Goal: Information Seeking & Learning: Learn about a topic

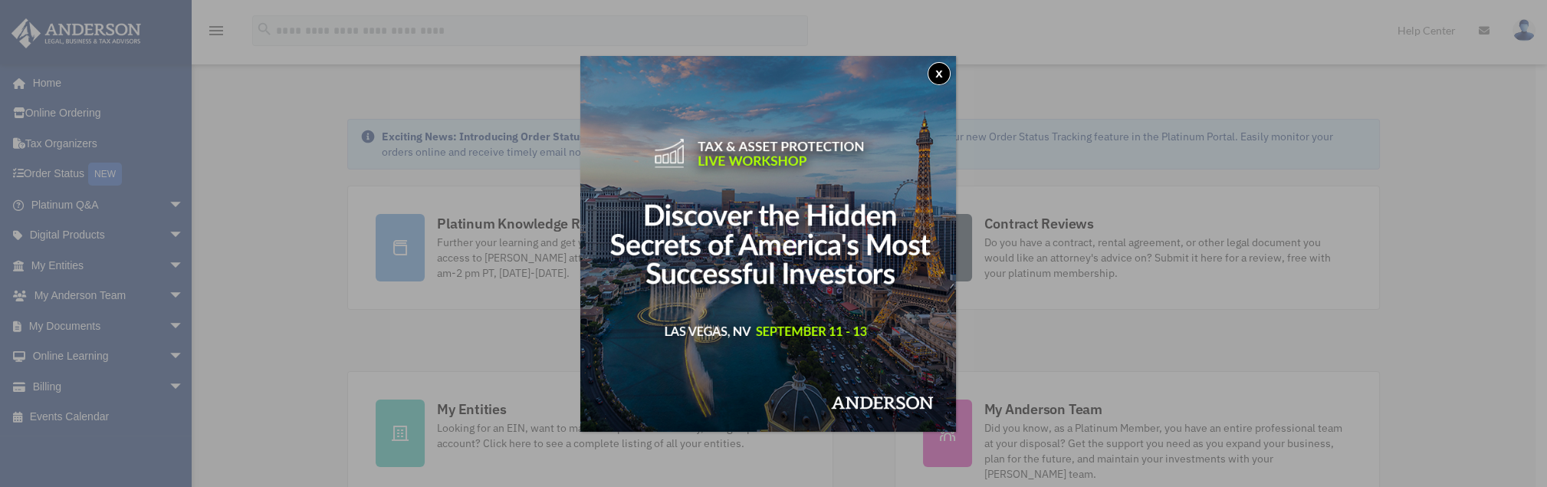
click at [945, 71] on button "x" at bounding box center [939, 73] width 23 height 23
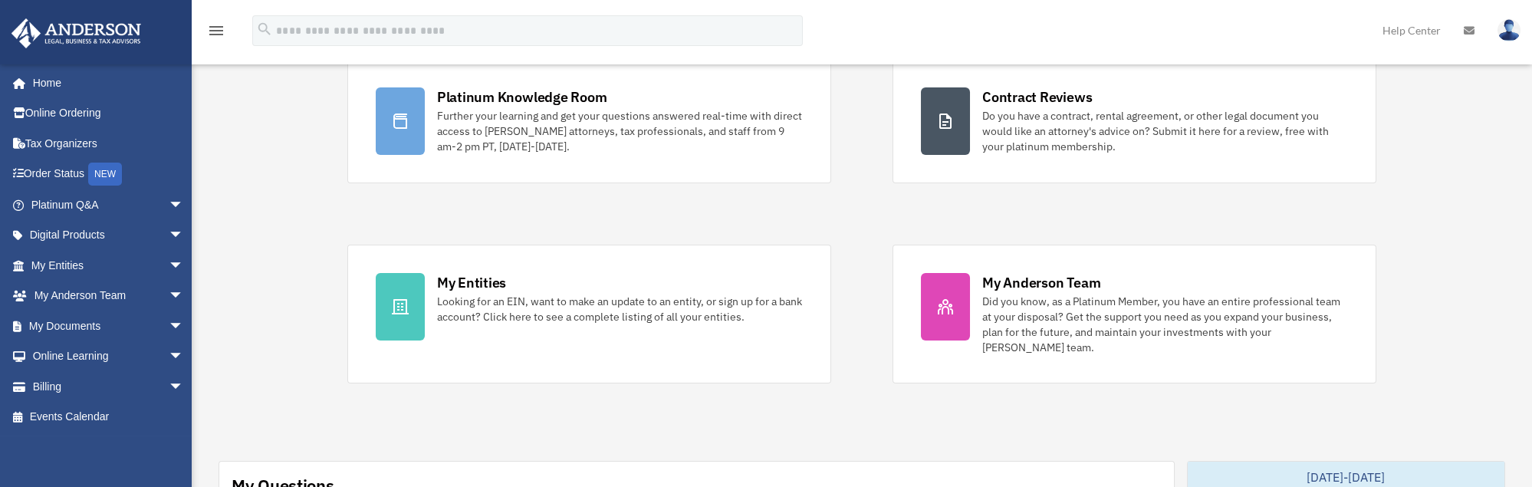
scroll to position [136, 0]
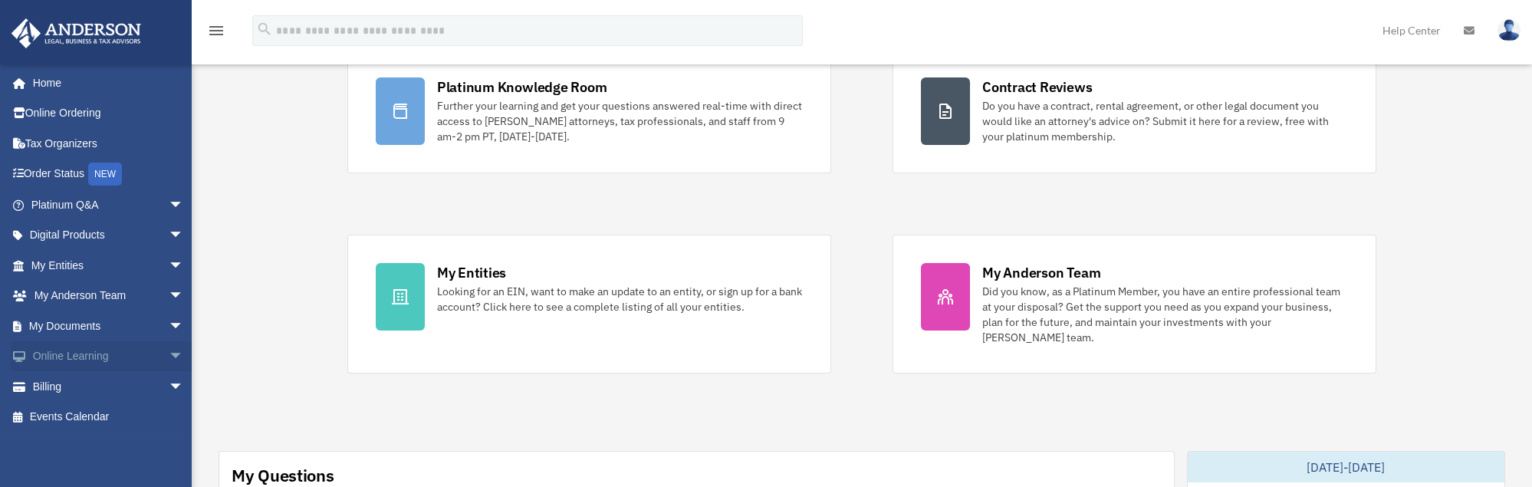
click at [169, 354] on span "arrow_drop_down" at bounding box center [184, 356] width 31 height 31
click at [81, 386] on link "Courses" at bounding box center [114, 386] width 186 height 31
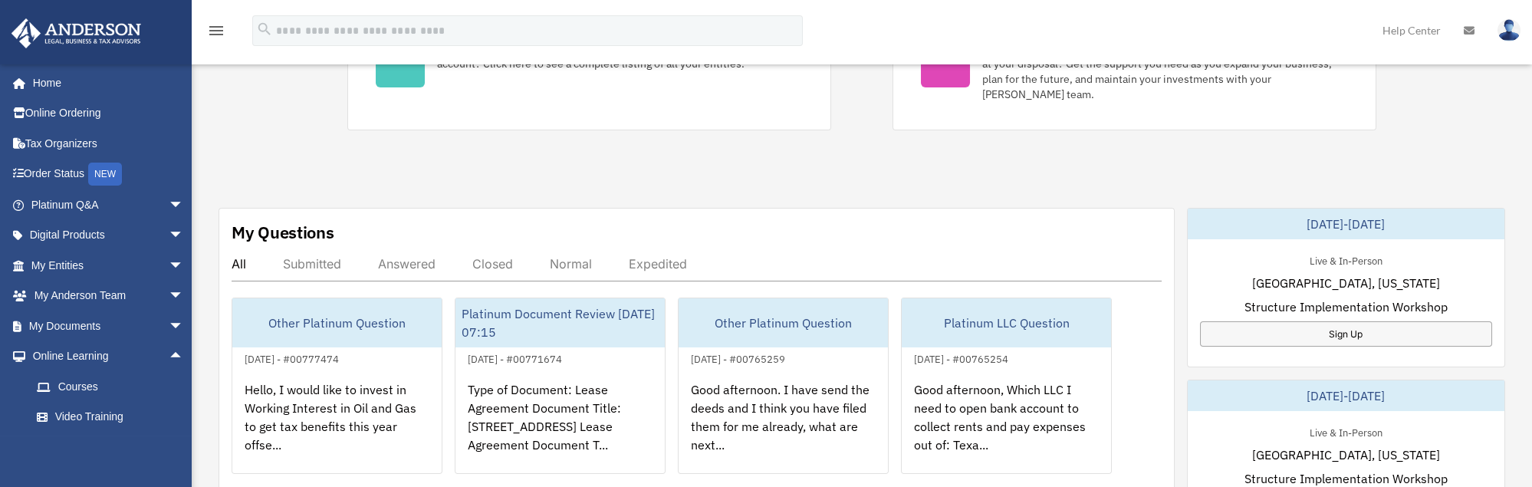
scroll to position [409, 0]
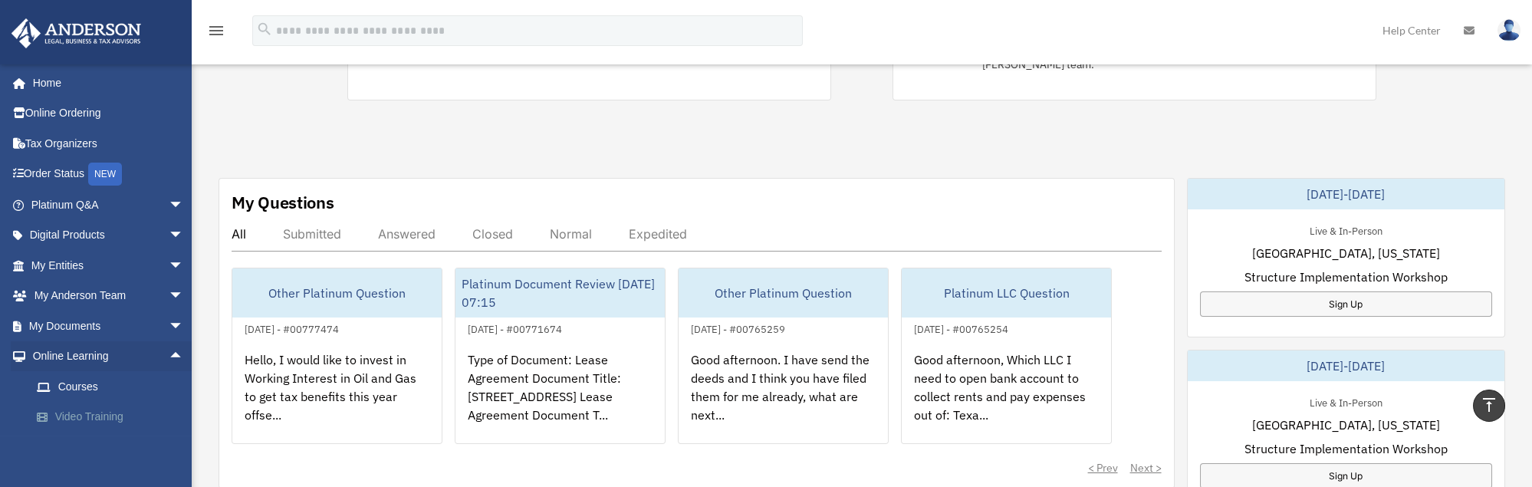
click at [84, 411] on link "Video Training" at bounding box center [114, 417] width 186 height 31
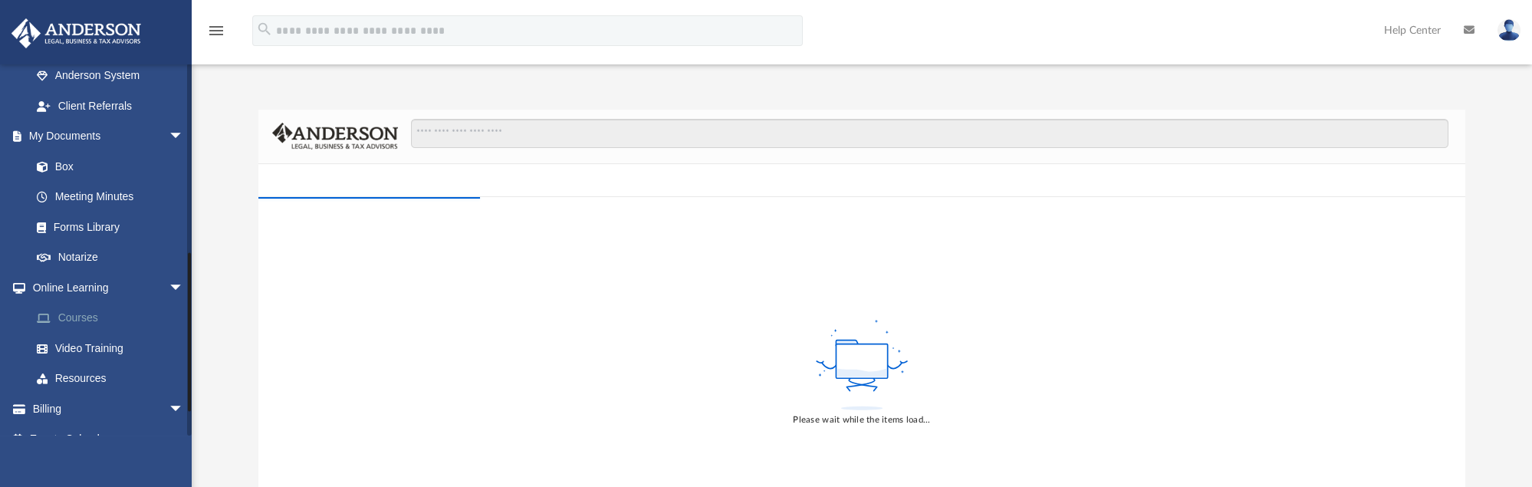
scroll to position [484, 0]
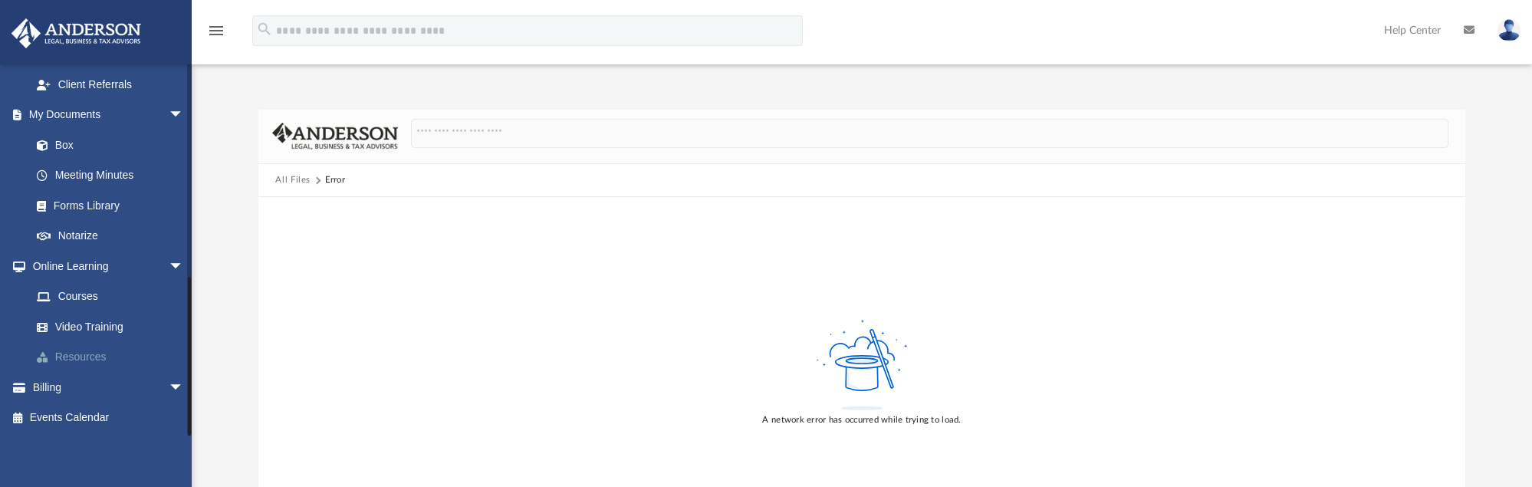
click at [94, 357] on link "Resources" at bounding box center [114, 357] width 186 height 31
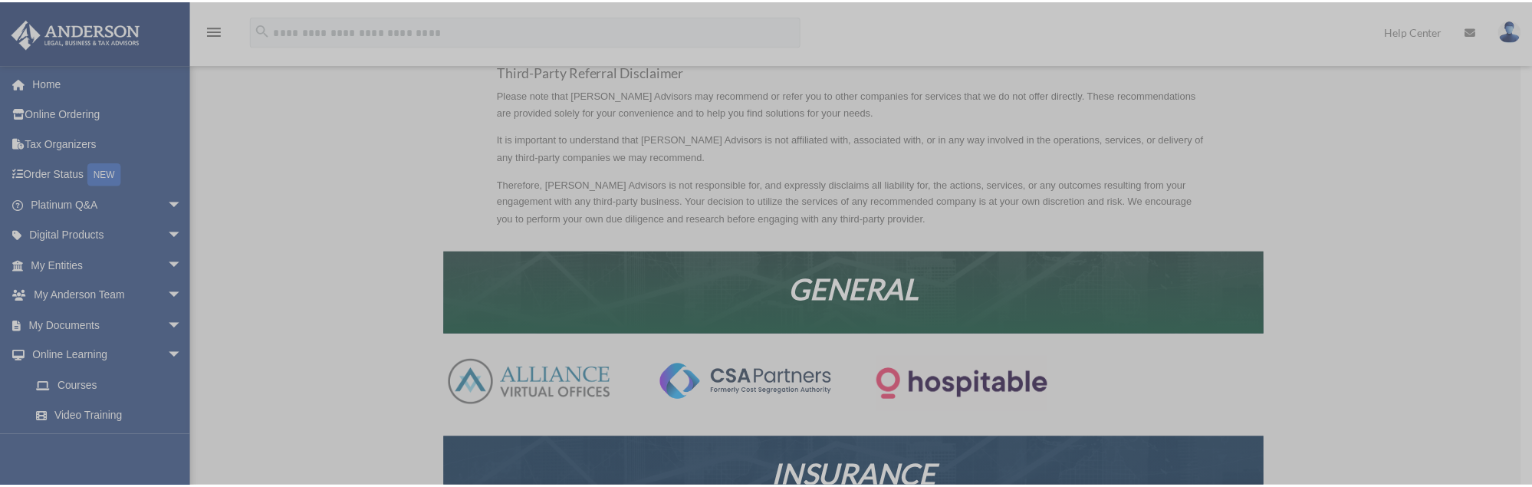
scroll to position [136, 0]
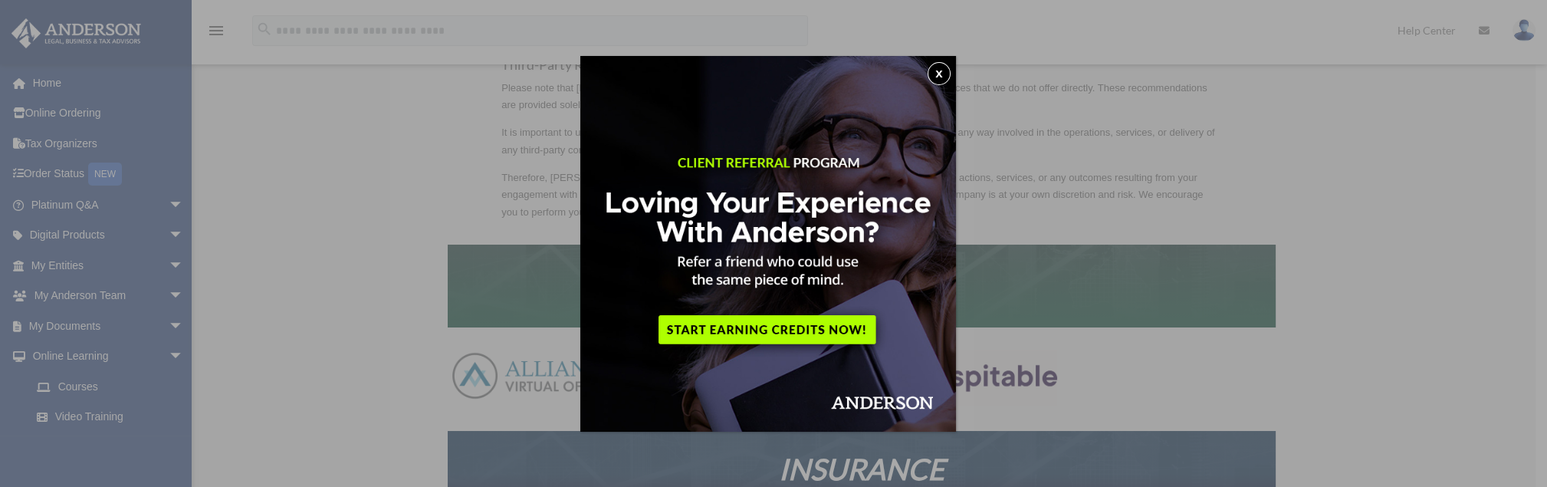
click at [948, 71] on button "x" at bounding box center [939, 73] width 23 height 23
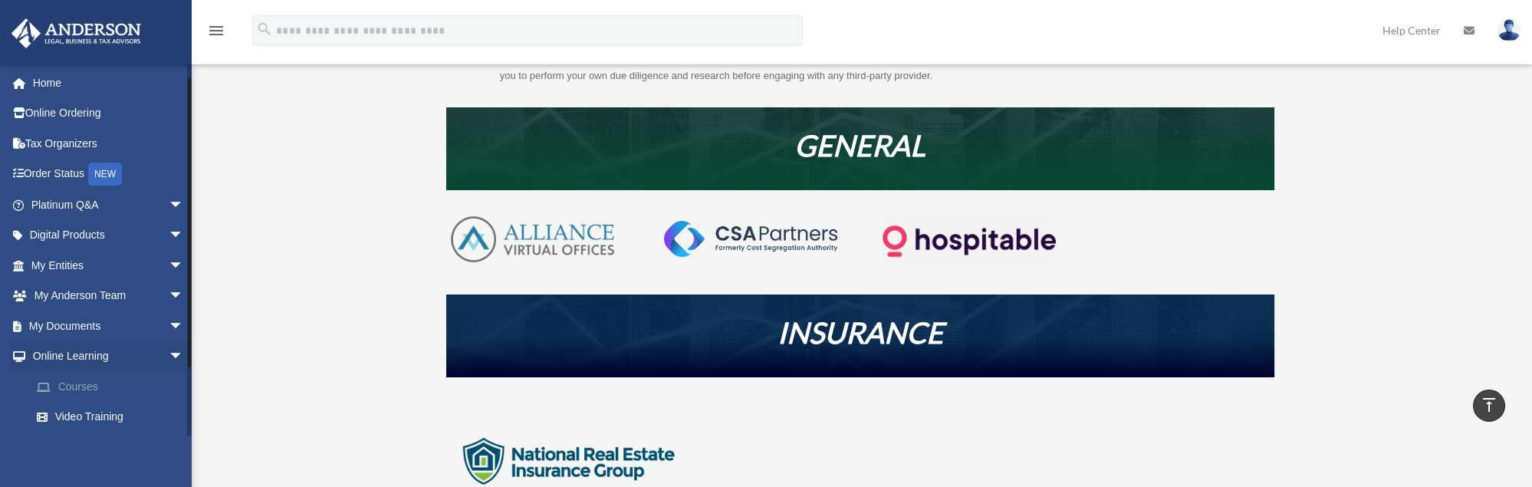
scroll to position [90, 0]
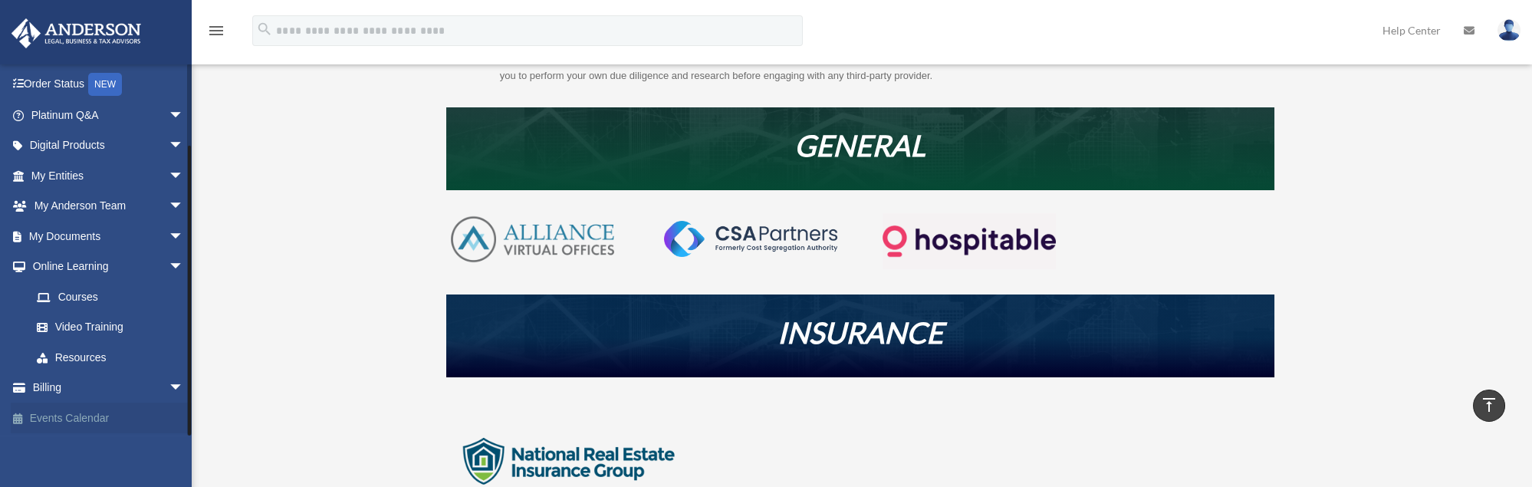
click at [66, 419] on link "Events Calendar" at bounding box center [109, 418] width 196 height 31
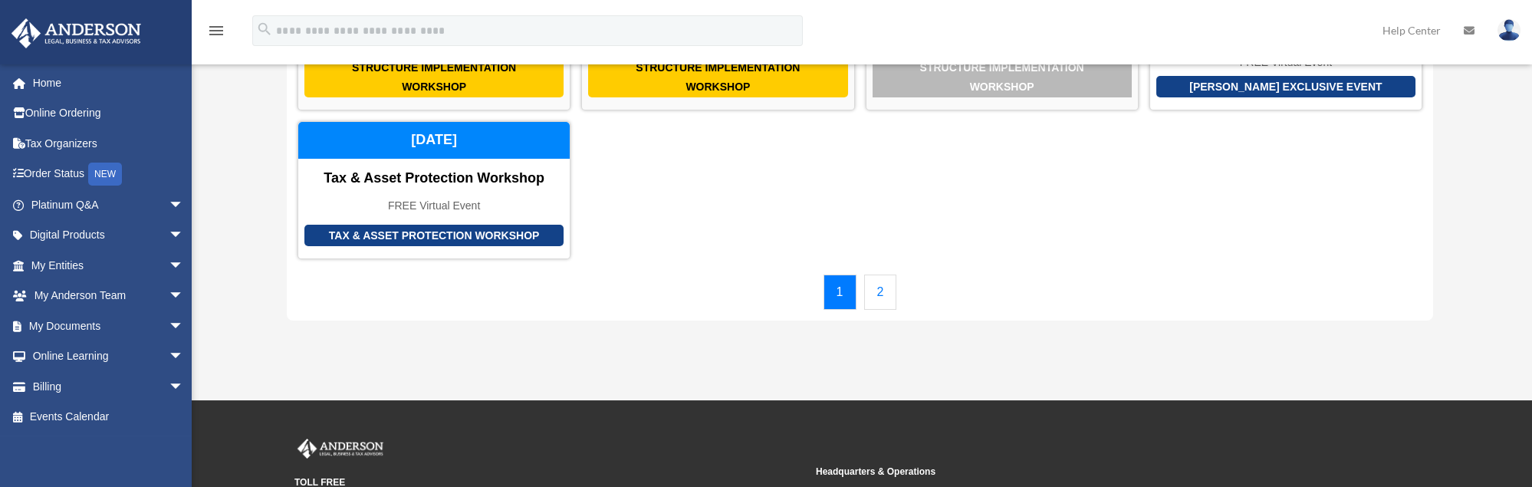
scroll to position [272, 0]
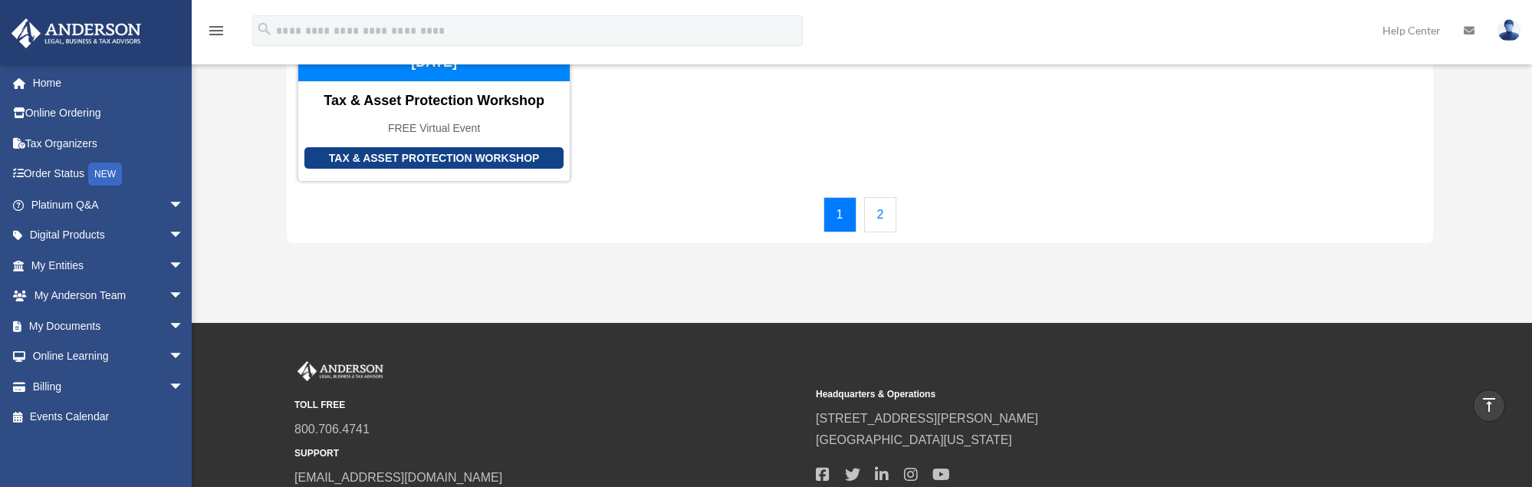
click at [877, 220] on link "2" at bounding box center [880, 214] width 33 height 35
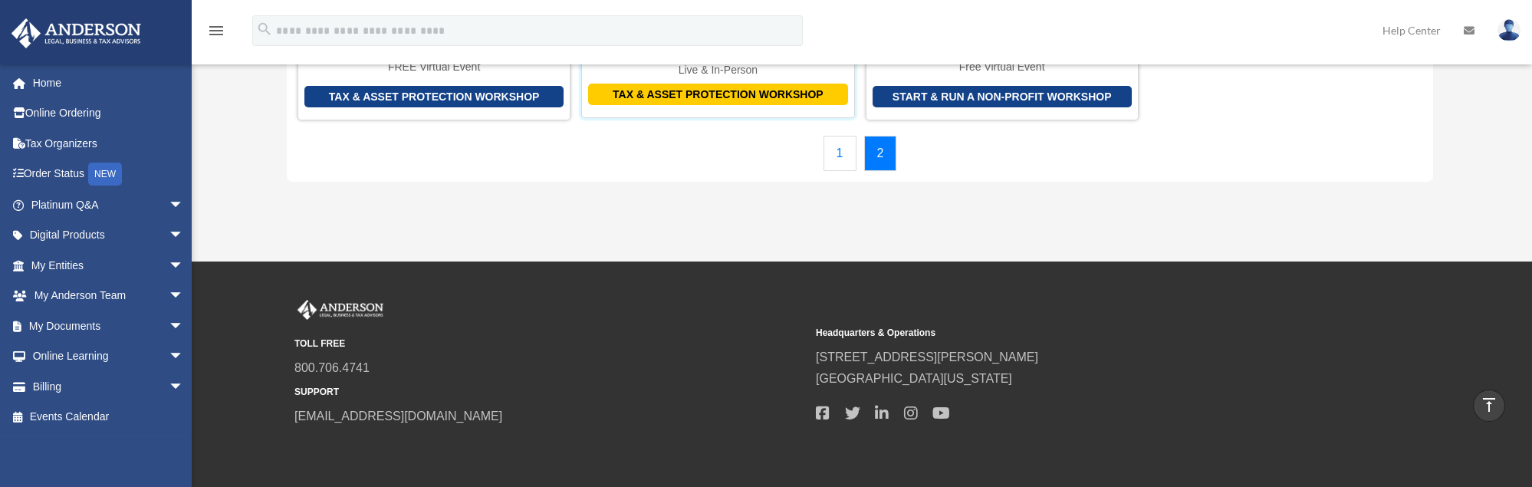
scroll to position [0, 0]
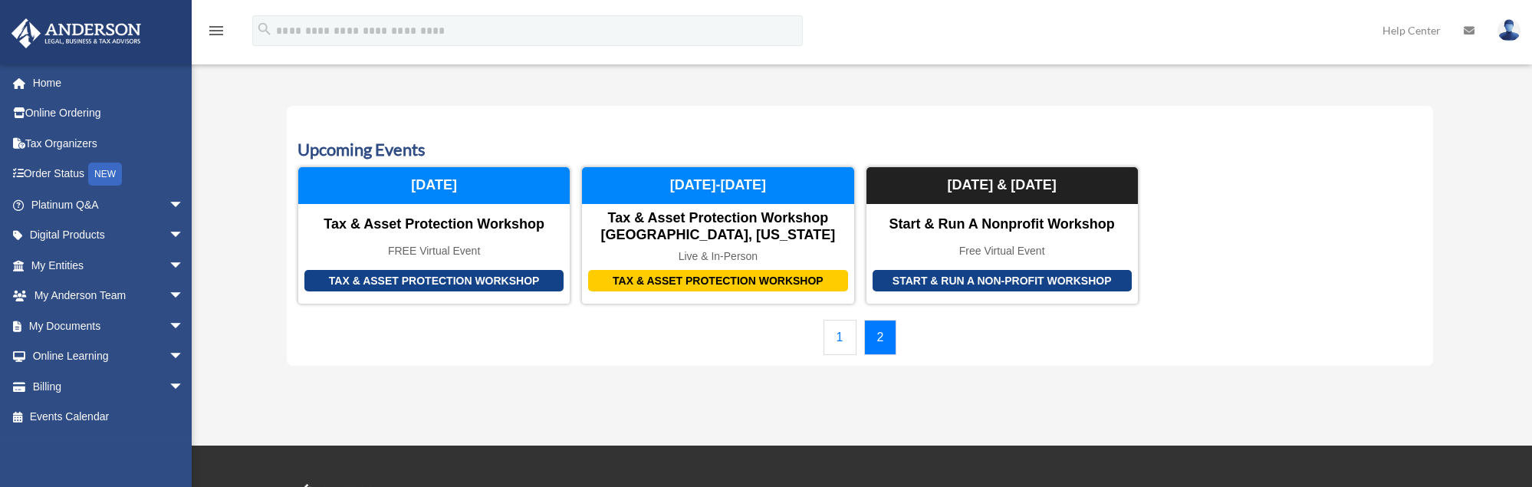
click at [834, 337] on link "1" at bounding box center [839, 337] width 33 height 35
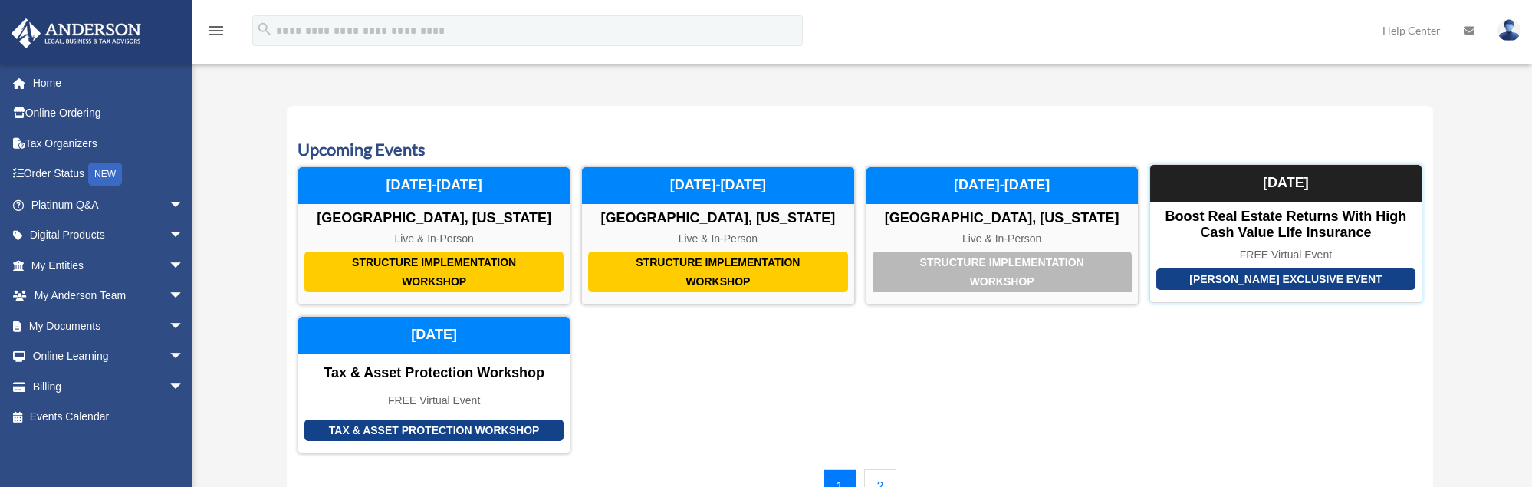
click at [1300, 281] on div "Anderson Exclusive Event" at bounding box center [1285, 279] width 259 height 22
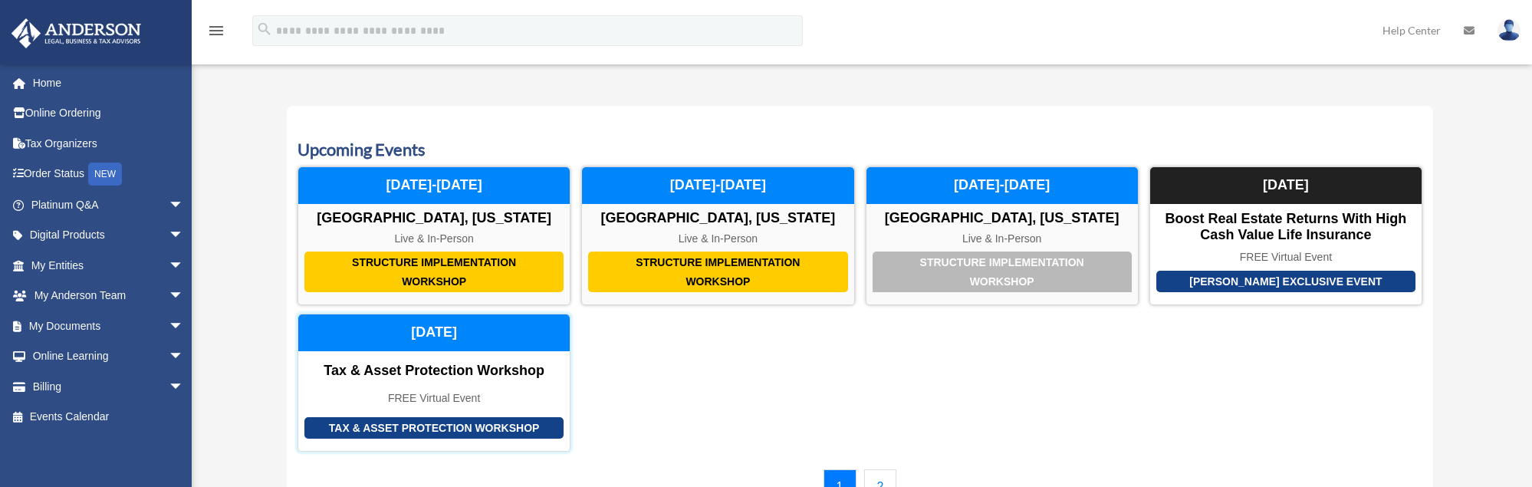
scroll to position [136, 0]
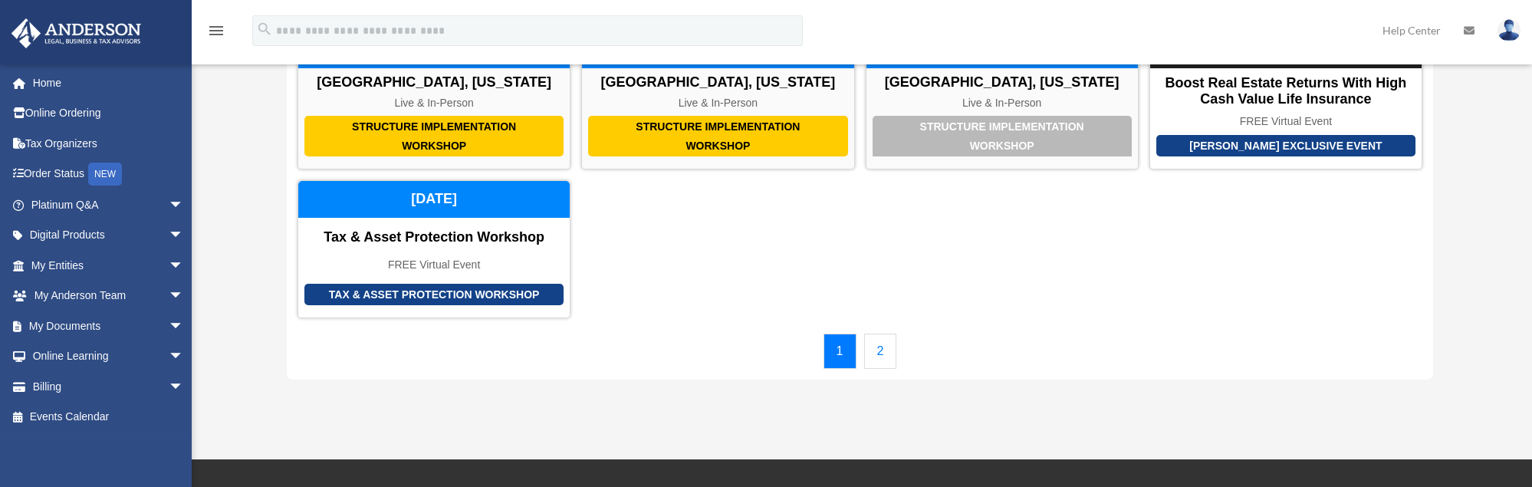
click at [881, 351] on link "2" at bounding box center [880, 351] width 33 height 35
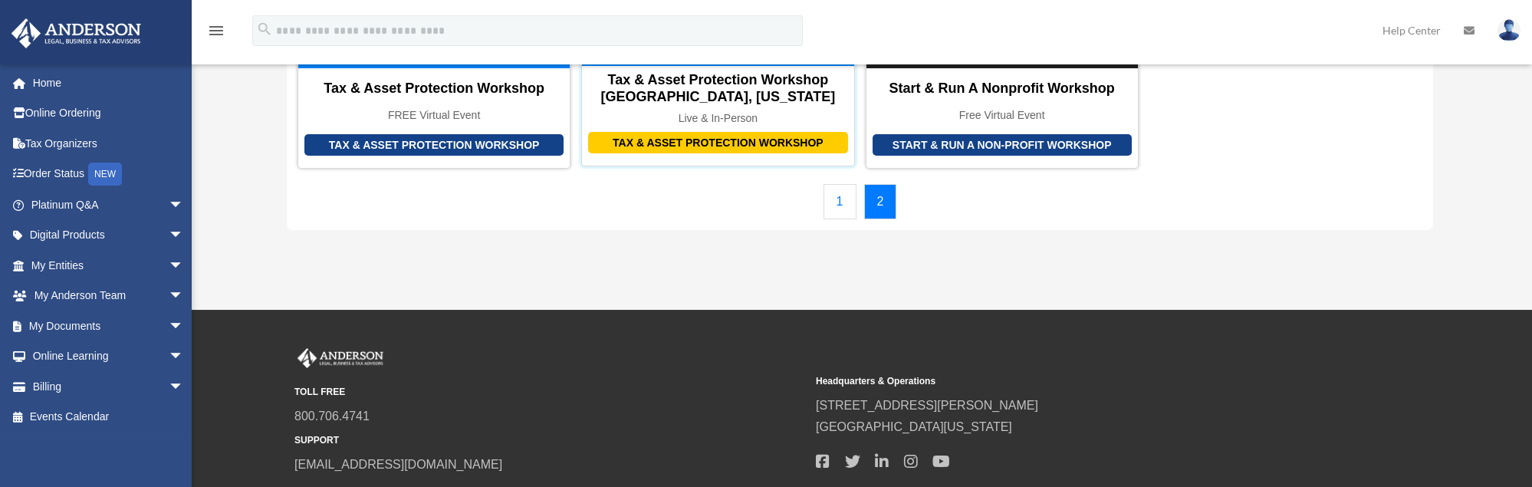
scroll to position [0, 0]
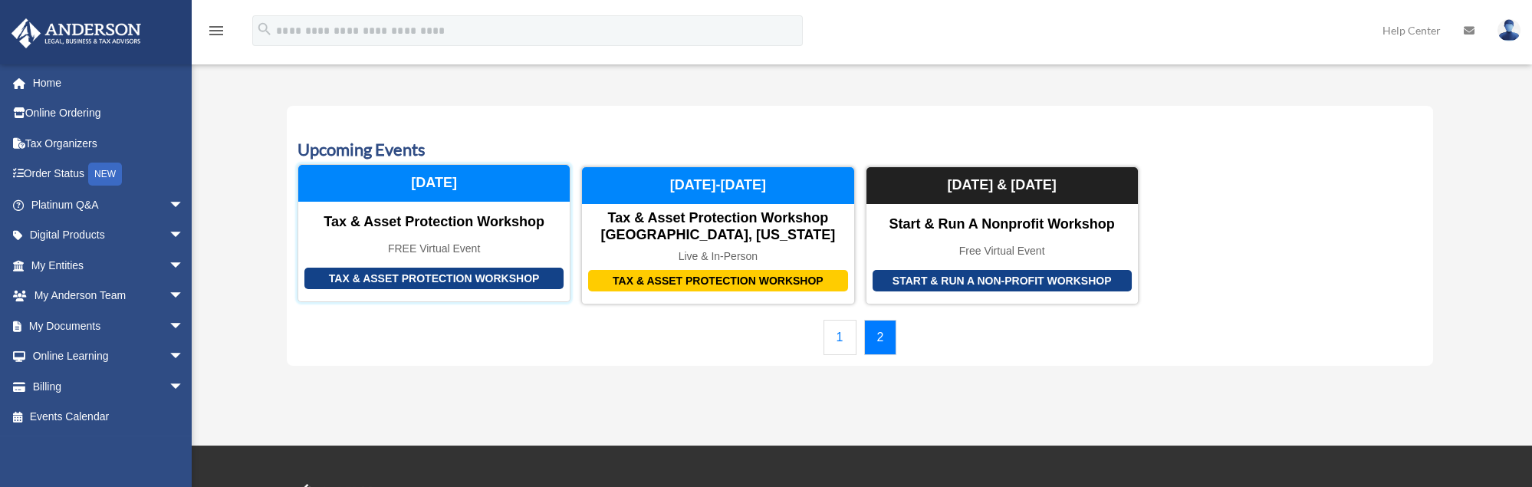
click at [444, 278] on div "Tax & Asset Protection Workshop" at bounding box center [433, 279] width 259 height 22
